Goal: Transaction & Acquisition: Subscribe to service/newsletter

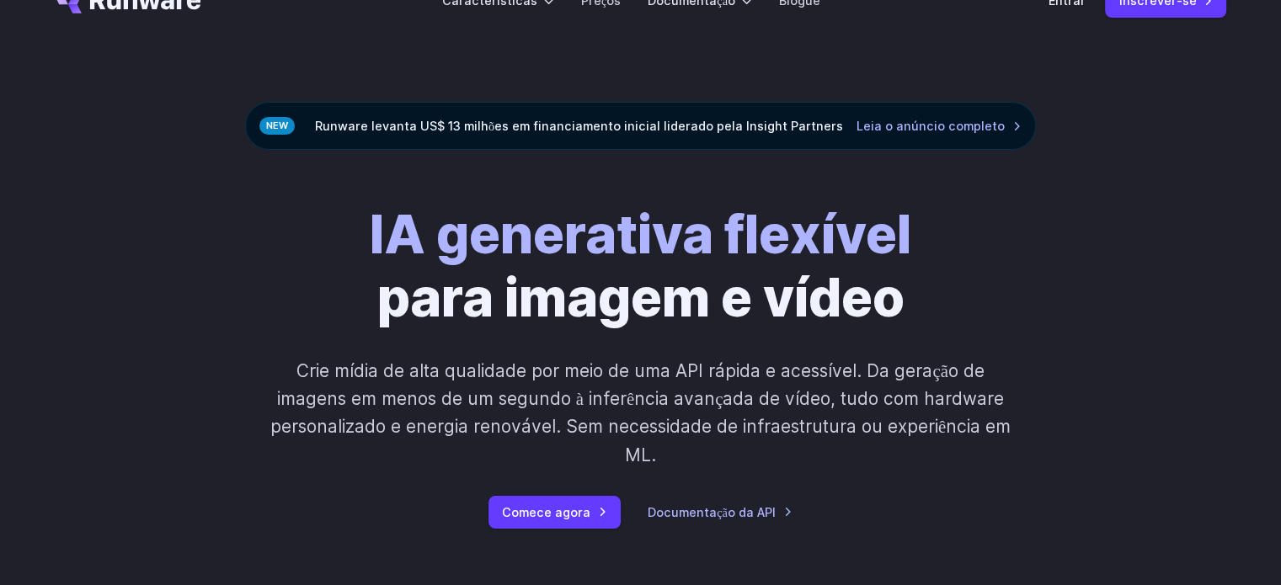
scroll to position [253, 0]
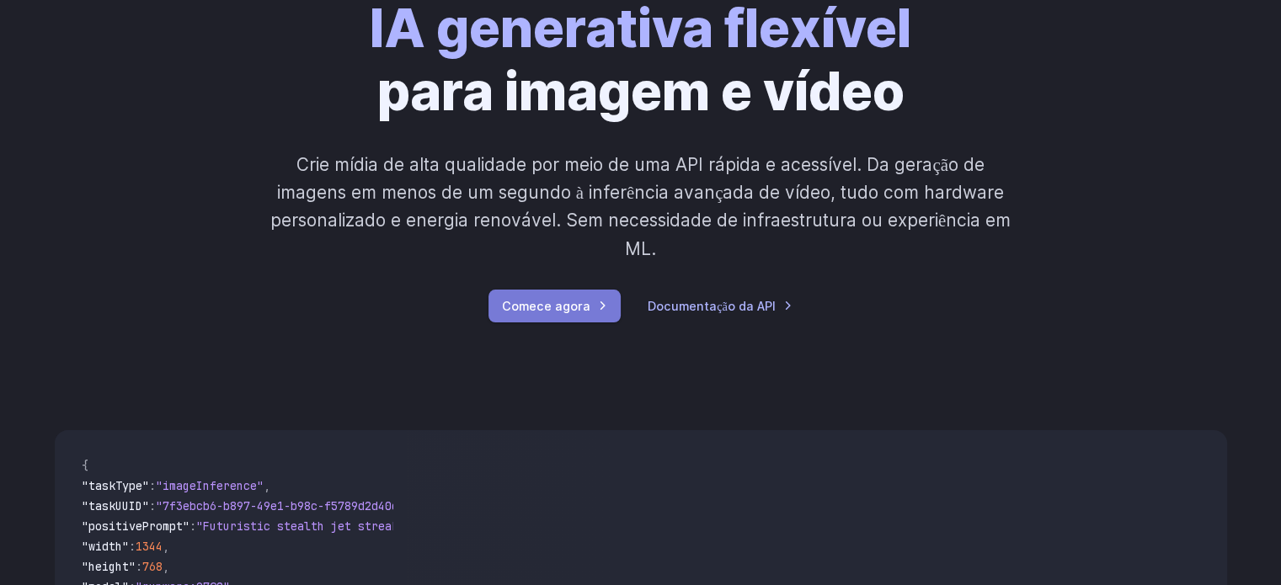
click at [574, 312] on font "Comece agora" at bounding box center [546, 306] width 88 height 14
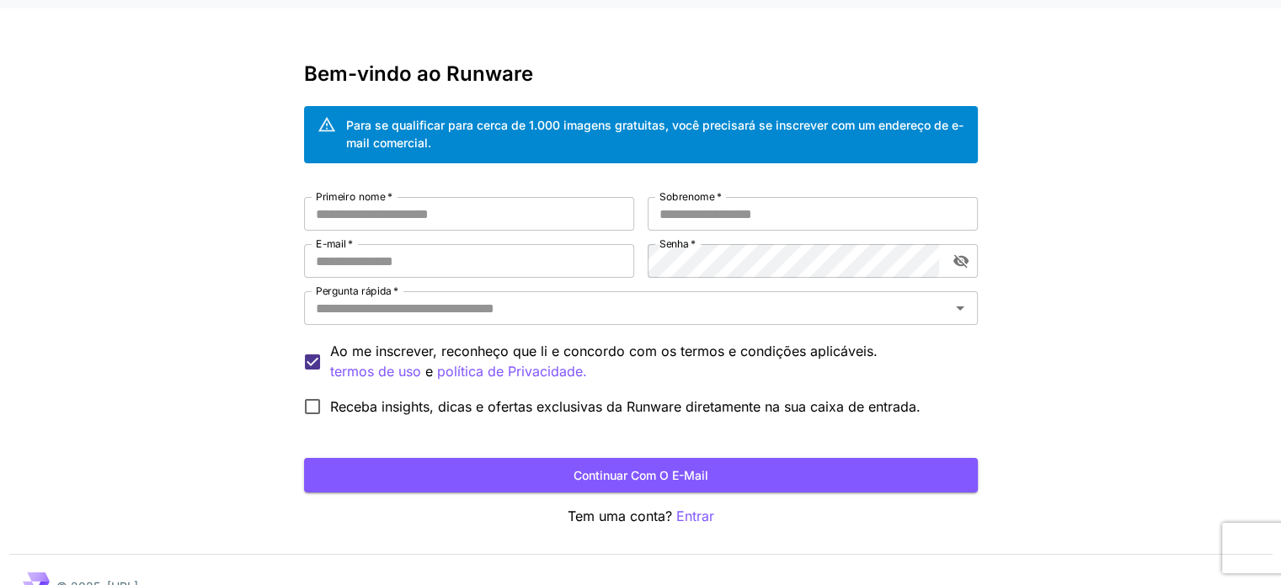
scroll to position [65, 0]
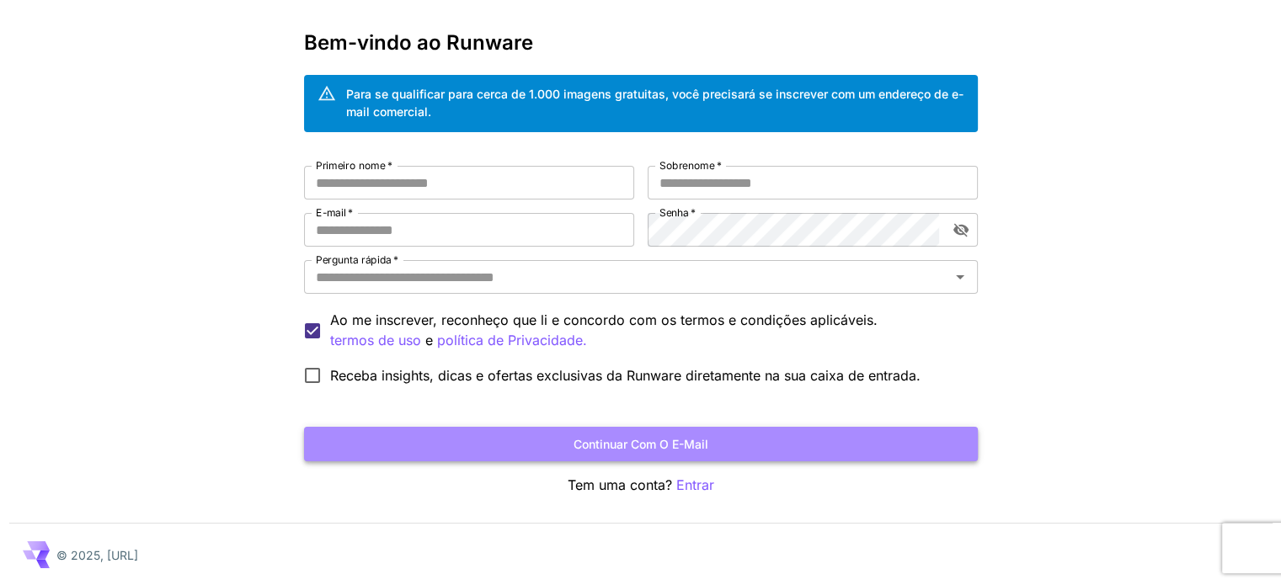
click at [669, 446] on font "Continuar com o e-mail" at bounding box center [640, 444] width 135 height 14
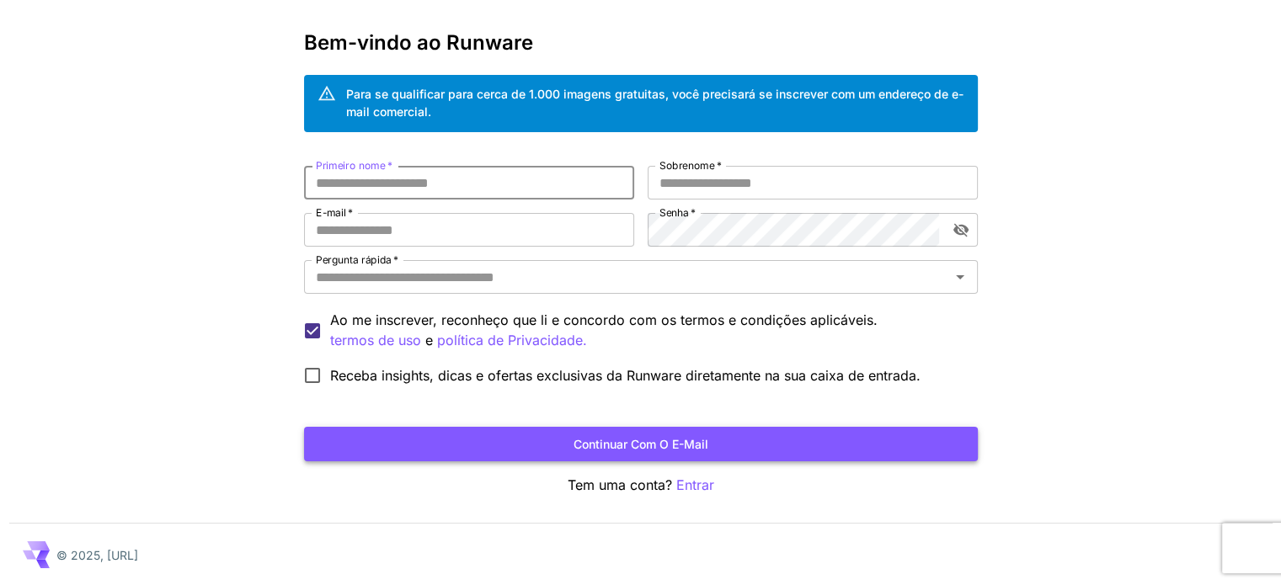
click at [630, 443] on font "Continuar com o e-mail" at bounding box center [640, 444] width 135 height 14
click at [690, 484] on font "Entrar" at bounding box center [695, 485] width 38 height 17
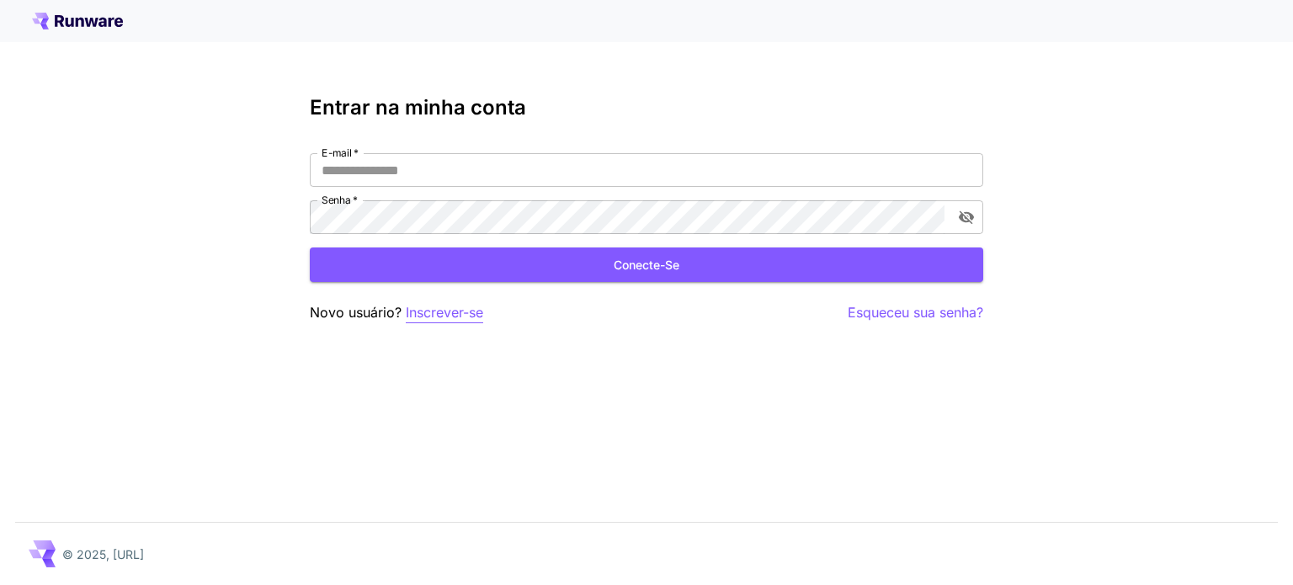
click at [462, 307] on font "Inscrever-se" at bounding box center [444, 312] width 77 height 17
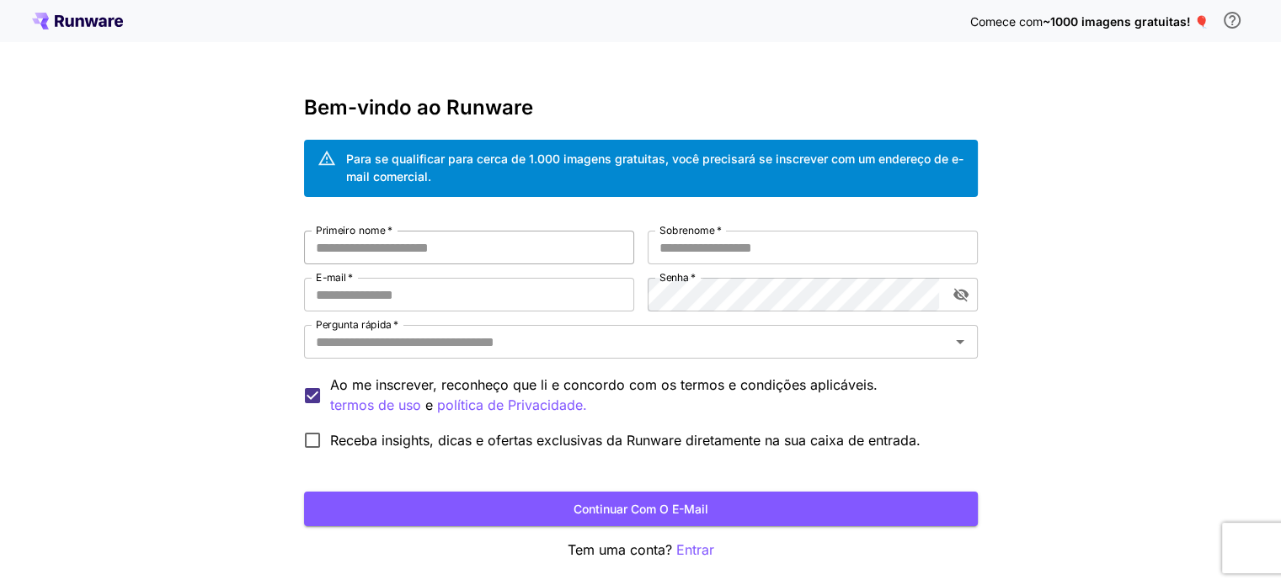
click at [402, 249] on input "Primeiro nome   *" at bounding box center [469, 248] width 330 height 34
type input "**********"
type input "*****"
type input "**********"
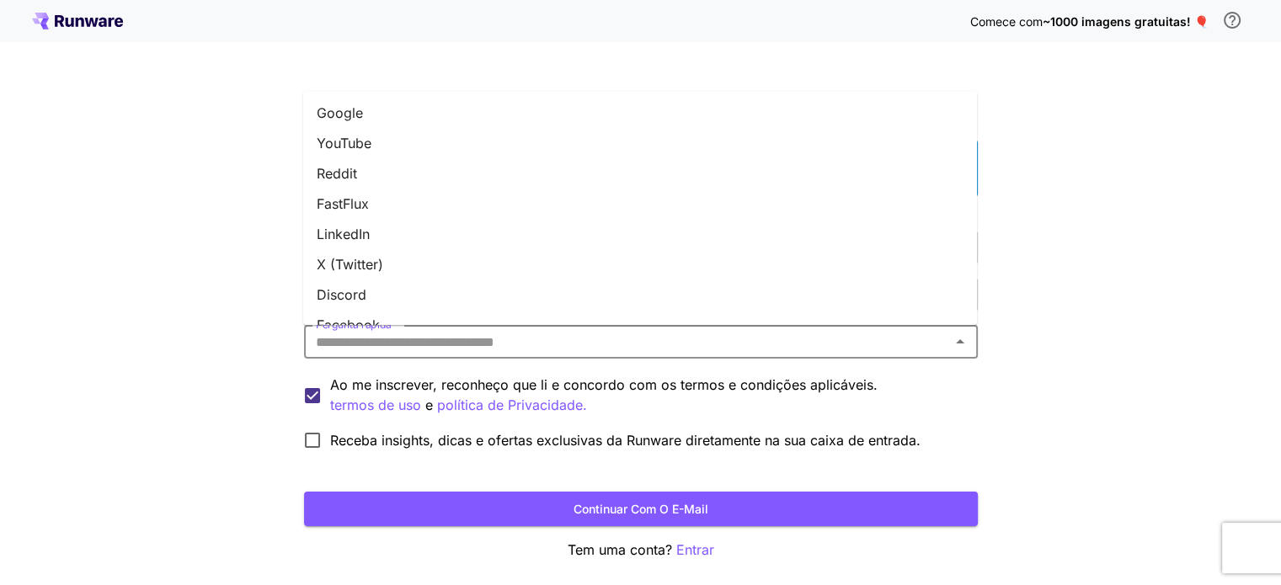
click at [559, 342] on input "Pergunta rápida   *" at bounding box center [627, 342] width 636 height 24
click at [363, 149] on font "YouTube" at bounding box center [344, 143] width 55 height 17
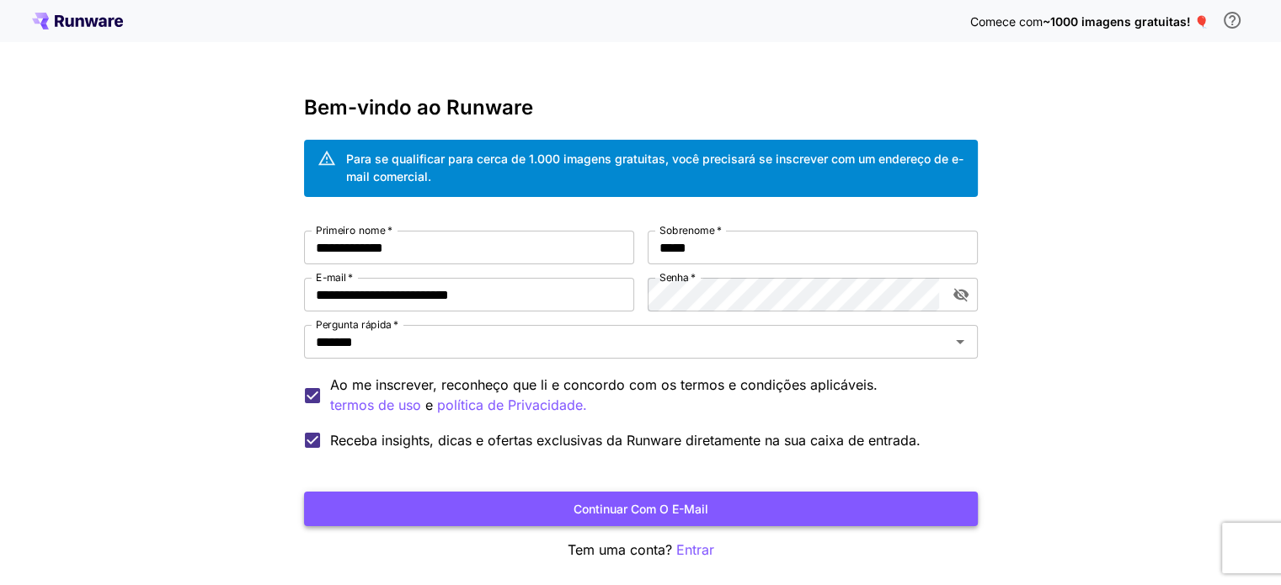
click at [529, 511] on button "Continuar com o e-mail" at bounding box center [641, 509] width 674 height 35
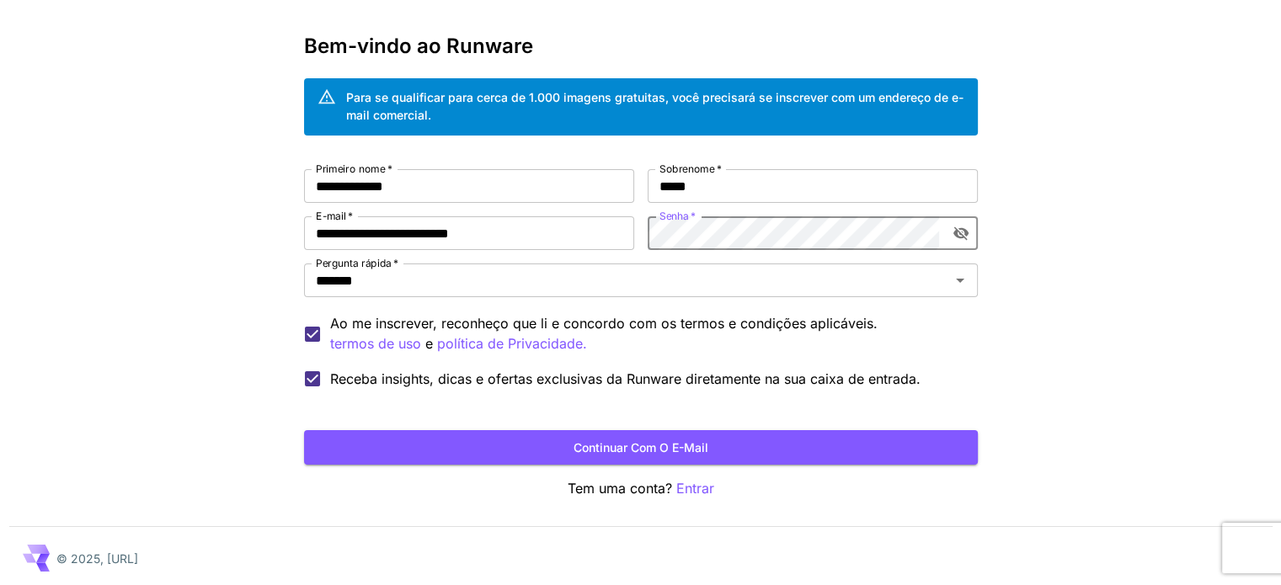
scroll to position [65, 0]
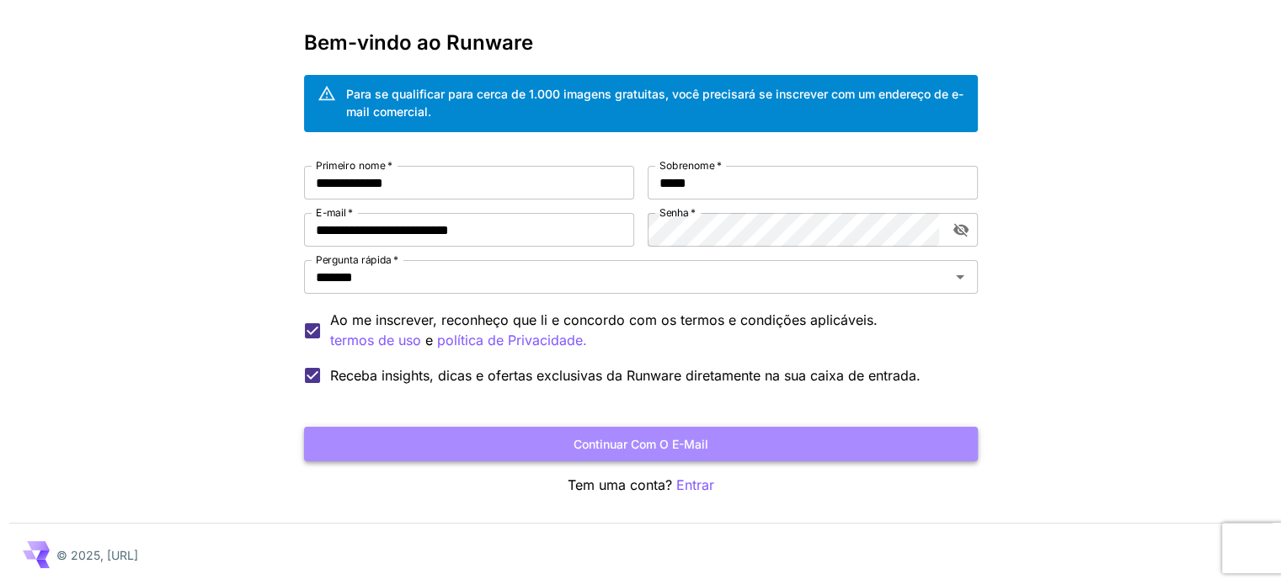
click at [657, 447] on font "Continuar com o e-mail" at bounding box center [640, 444] width 135 height 14
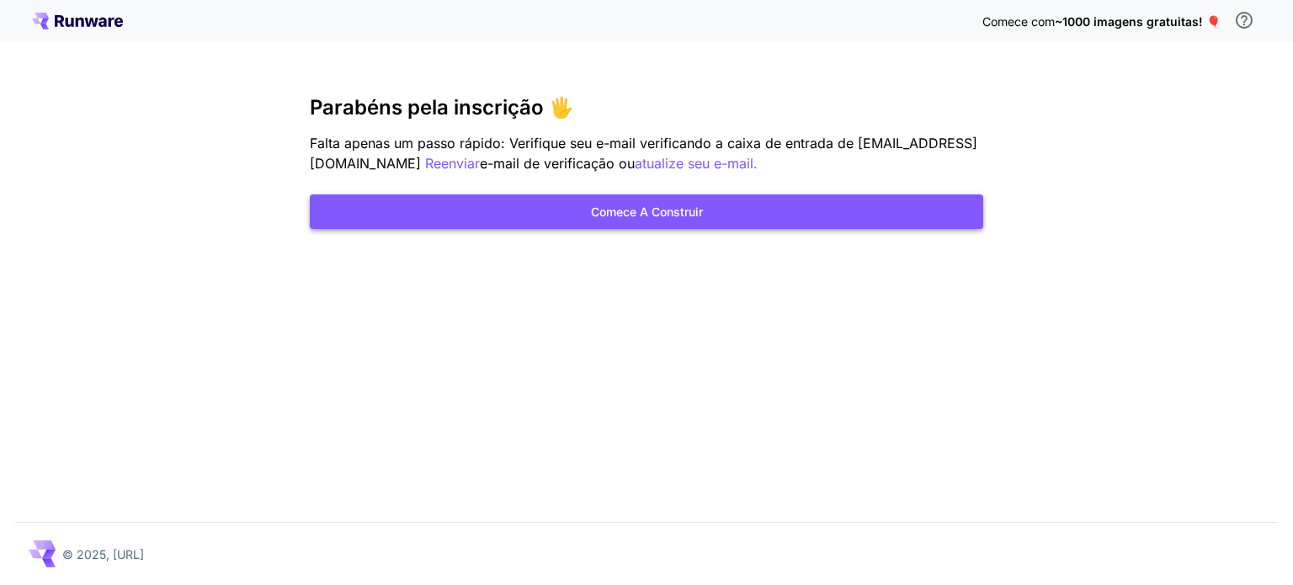
click at [747, 211] on button "Comece a construir" at bounding box center [647, 212] width 674 height 35
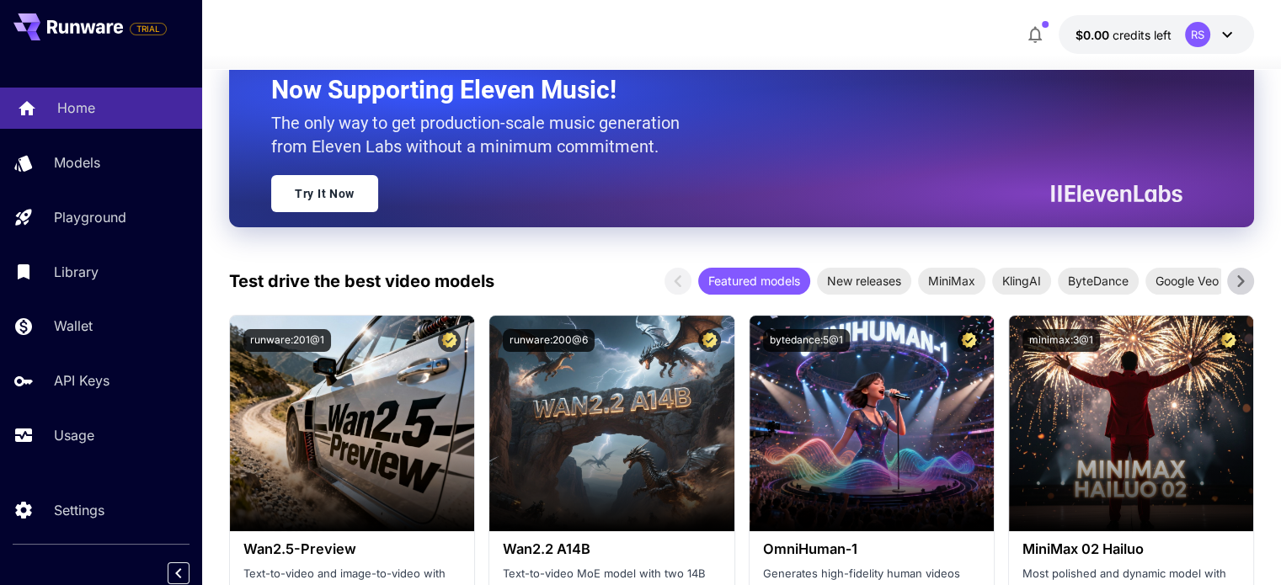
click at [70, 101] on p "Home" at bounding box center [76, 108] width 38 height 20
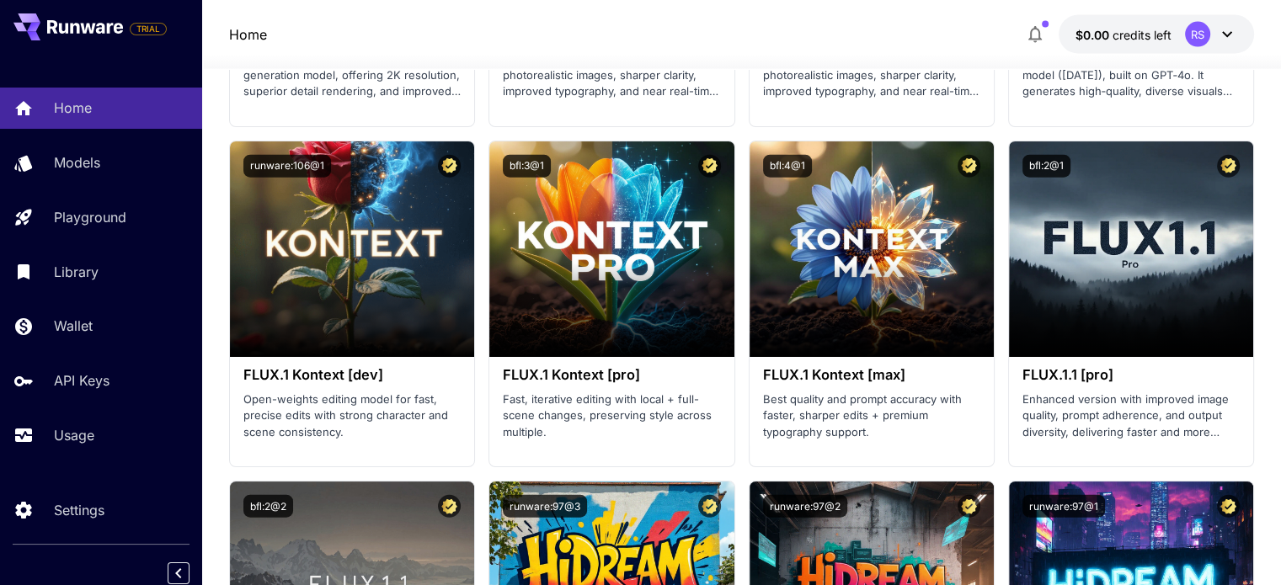
scroll to position [3879, 0]
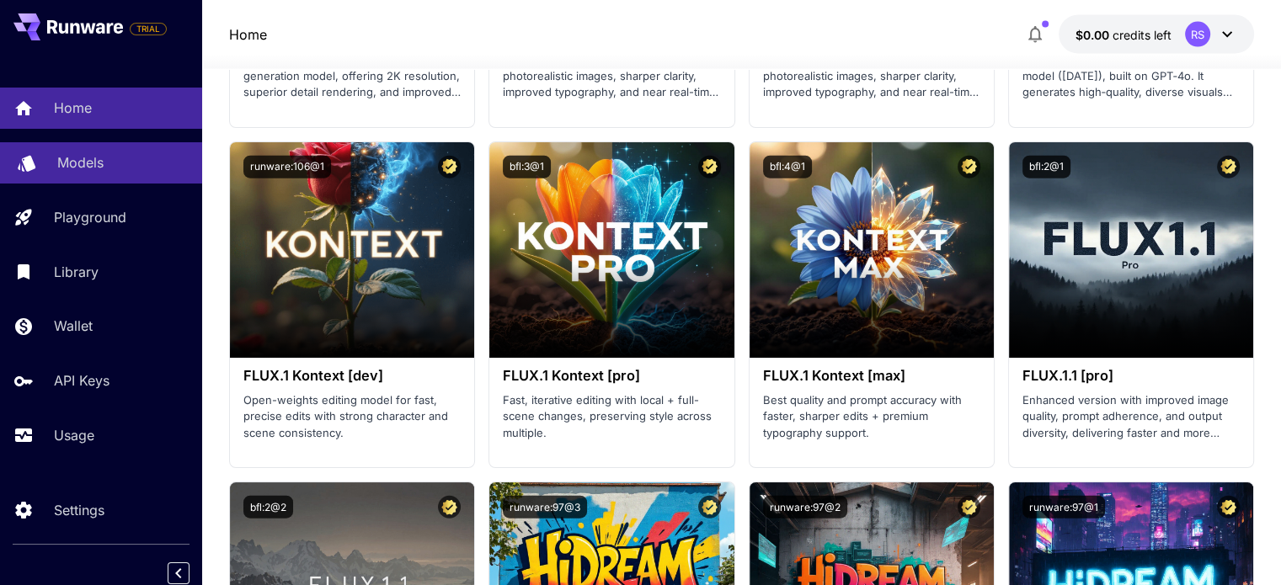
click at [73, 169] on p "Models" at bounding box center [80, 162] width 46 height 20
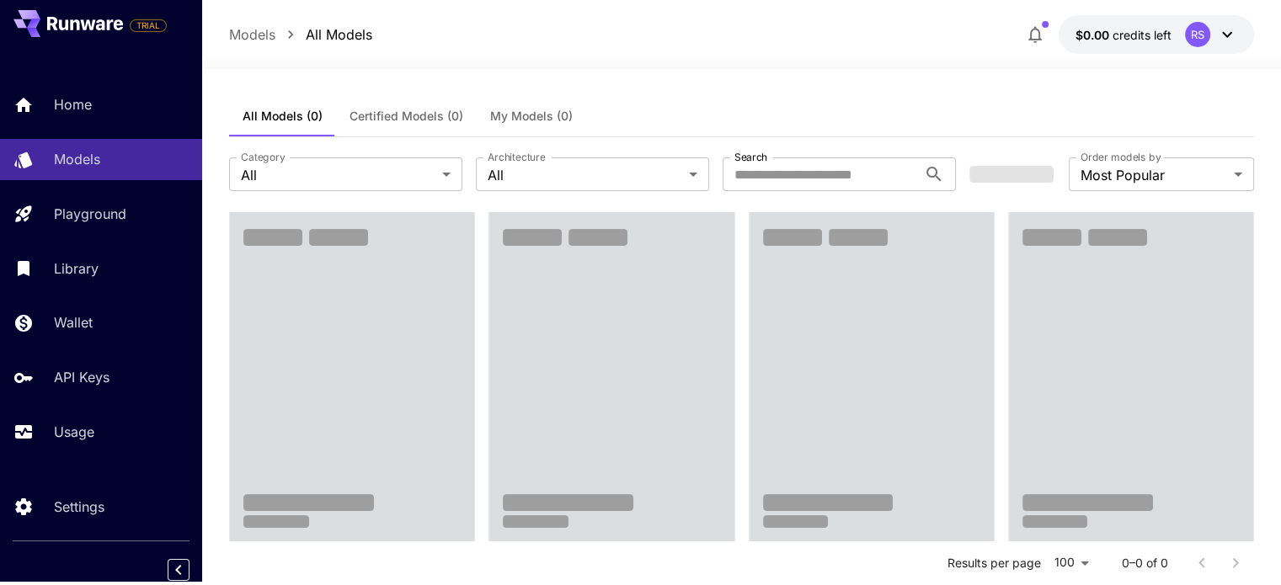
scroll to position [7, 0]
click at [178, 564] on icon "Collapse sidebar" at bounding box center [178, 570] width 20 height 20
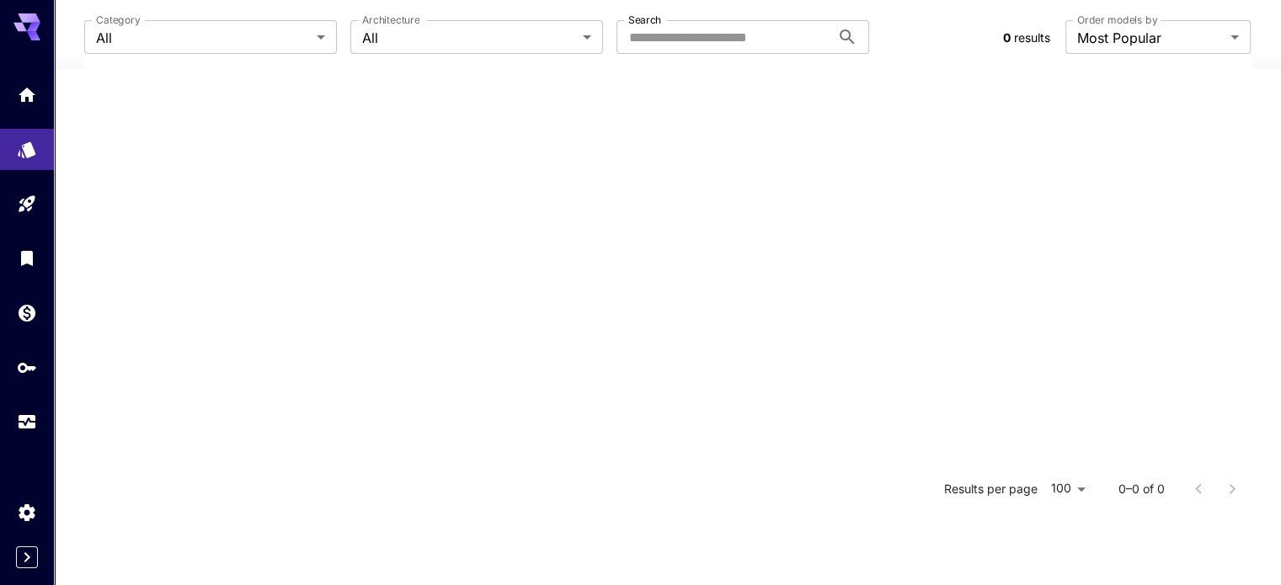
scroll to position [329, 0]
click at [25, 24] on icon at bounding box center [26, 26] width 27 height 27
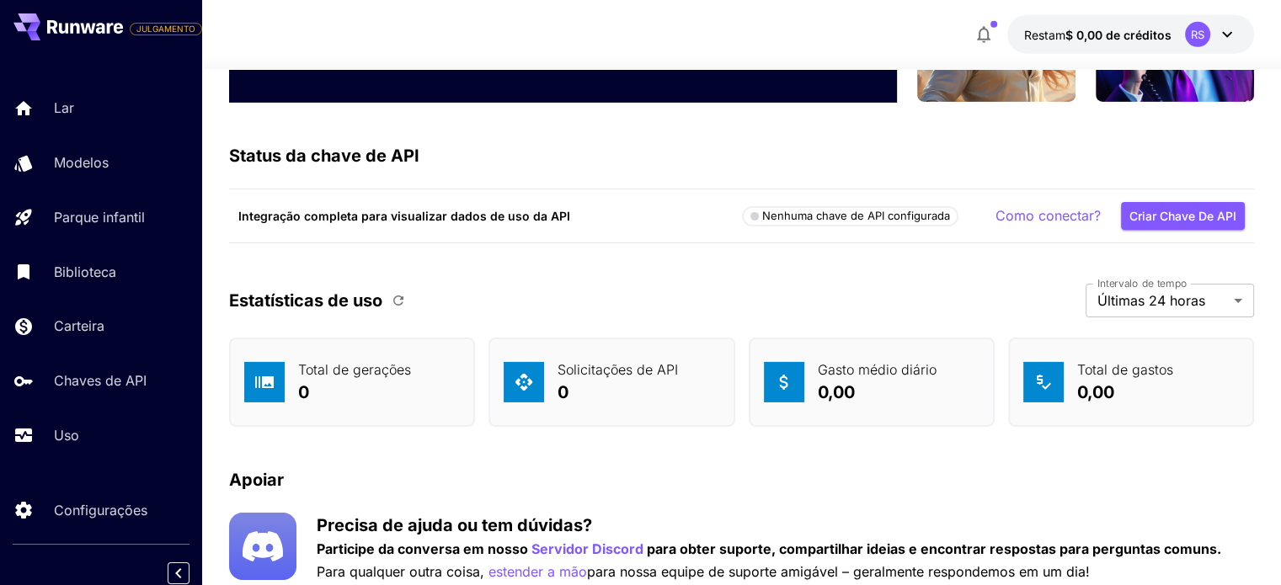
scroll to position [5601, 0]
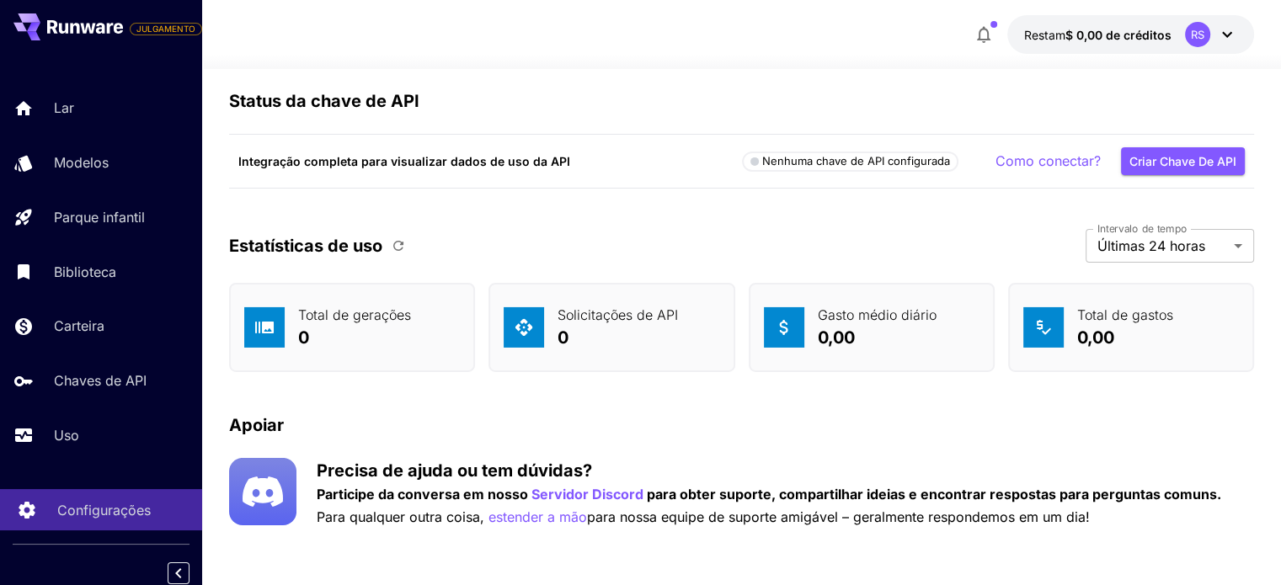
click at [114, 509] on font "Configurações" at bounding box center [103, 510] width 93 height 17
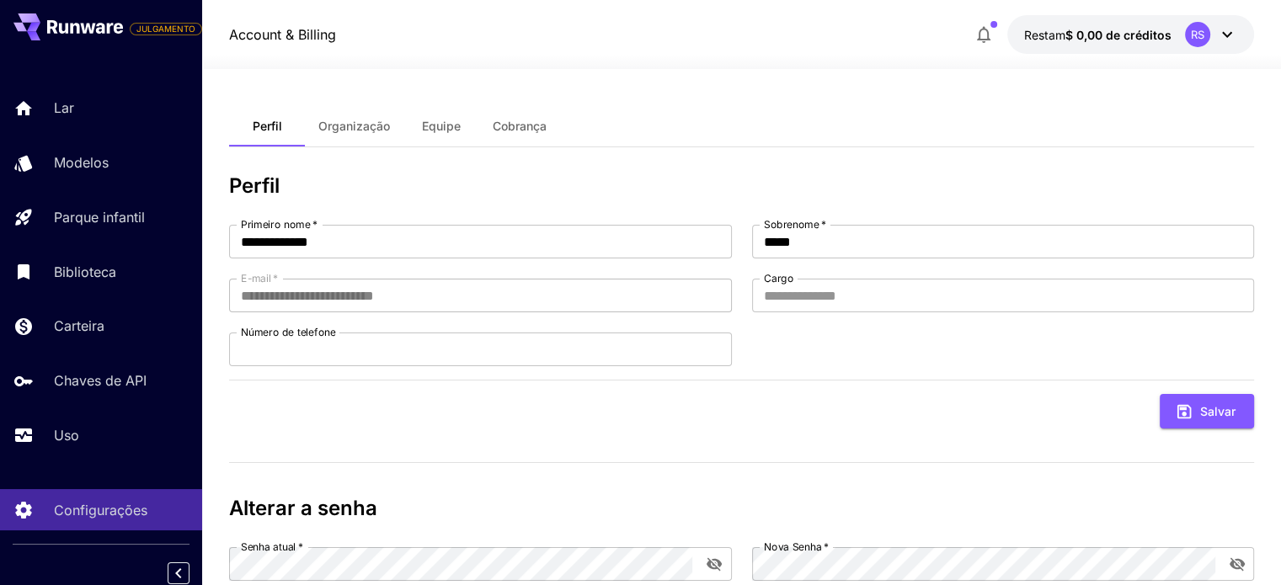
click at [96, 21] on icon at bounding box center [85, 26] width 76 height 13
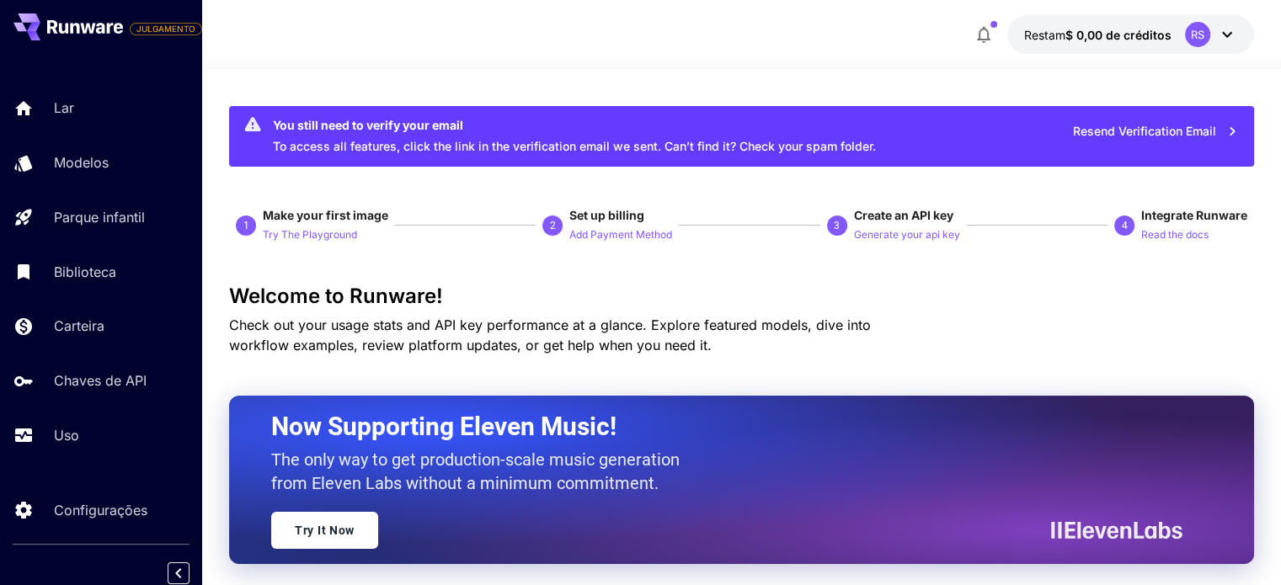
scroll to position [5563, 0]
